Goal: Entertainment & Leisure: Consume media (video, audio)

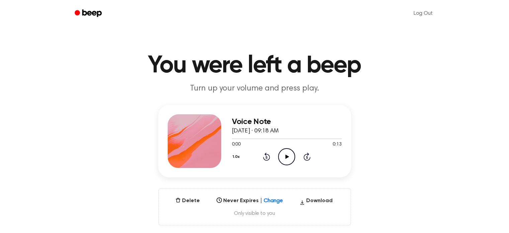
click at [288, 159] on icon "Play Audio" at bounding box center [286, 156] width 17 height 17
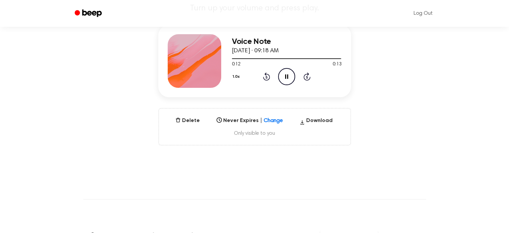
scroll to position [80, 0]
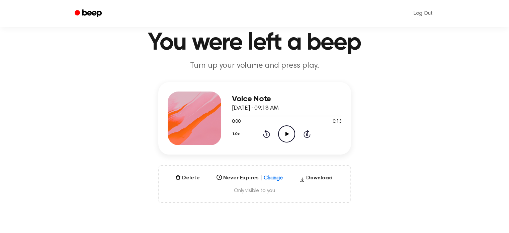
scroll to position [24, 0]
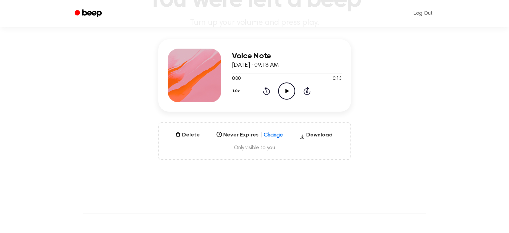
scroll to position [67, 0]
